Goal: Information Seeking & Learning: Learn about a topic

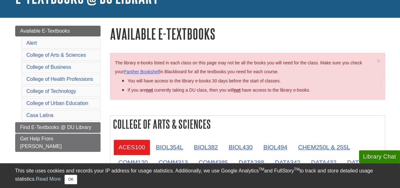
scroll to position [95, 0]
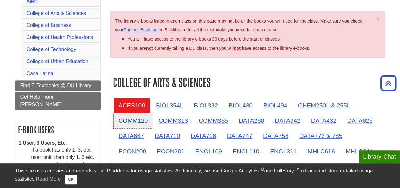
click at [135, 122] on link "COMM120" at bounding box center [134, 121] width 40 height 16
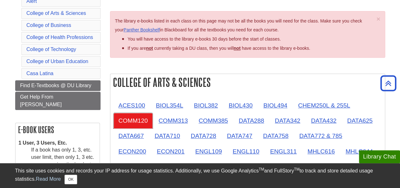
click at [136, 120] on link "COMM120" at bounding box center [134, 121] width 40 height 16
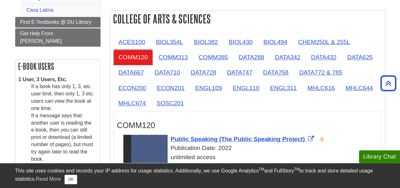
scroll to position [222, 0]
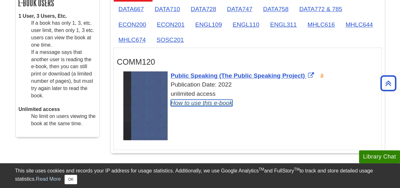
click at [199, 102] on link "How to use this e-book" at bounding box center [202, 102] width 62 height 7
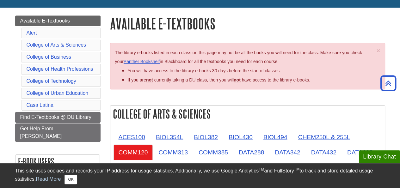
scroll to position [0, 0]
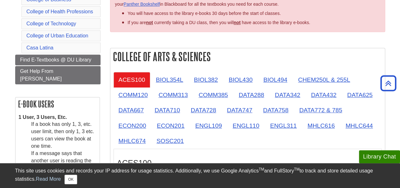
scroll to position [127, 0]
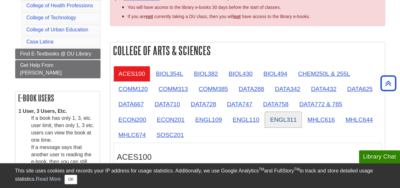
click at [289, 118] on link "ENGL311" at bounding box center [283, 120] width 37 height 16
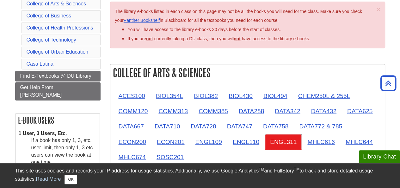
scroll to position [63, 0]
